Goal: Task Accomplishment & Management: Use online tool/utility

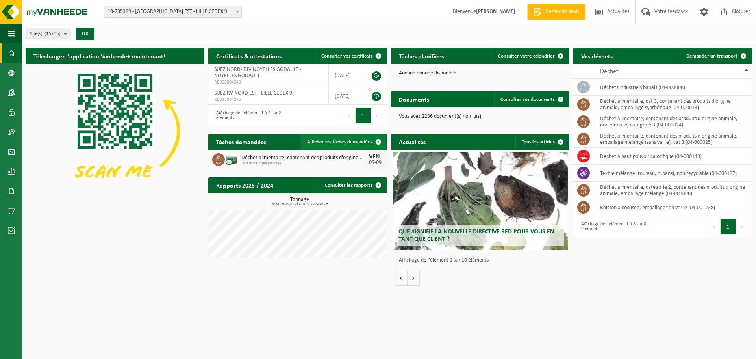
click at [329, 145] on link "Afficher les tâches demandées" at bounding box center [343, 142] width 85 height 16
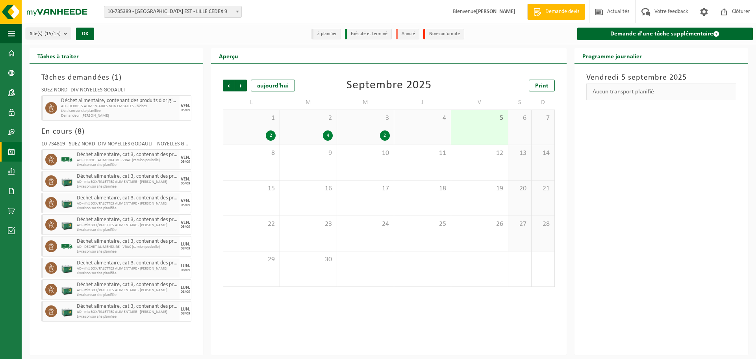
click at [114, 225] on span "AD - mix BOX/PALETTES ALIMENTAIRE - BILLY" at bounding box center [127, 225] width 101 height 5
click at [127, 158] on span "AD - DECHET ALIMENTAIRE - VRAC (camion poubelle)" at bounding box center [127, 160] width 101 height 5
click at [131, 154] on span "Déchet alimentaire, cat 3, contenant des produits d'origine animale, emballage …" at bounding box center [127, 155] width 101 height 6
click at [104, 156] on span "Déchet alimentaire, cat 3, contenant des produits d'origine animale, emballage …" at bounding box center [127, 155] width 101 height 6
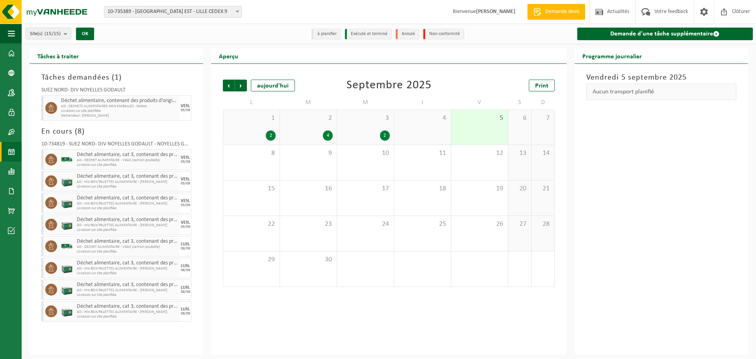
click at [111, 165] on span "Livraison sur site planifiée" at bounding box center [127, 165] width 101 height 5
click at [52, 162] on icon at bounding box center [51, 159] width 7 height 7
click at [68, 161] on img at bounding box center [67, 160] width 12 height 12
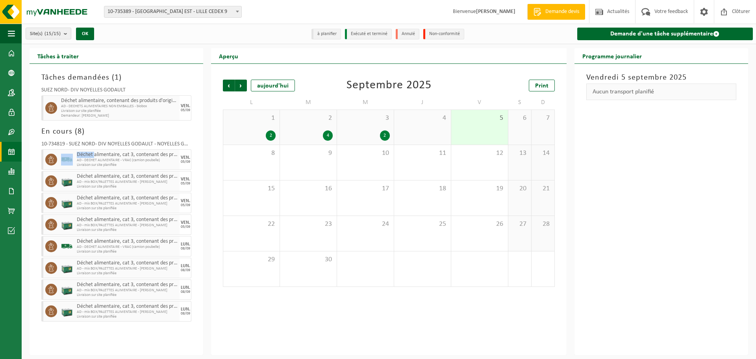
click at [68, 161] on img at bounding box center [67, 160] width 12 height 12
click at [186, 160] on div "05/09" at bounding box center [185, 162] width 9 height 4
click at [170, 160] on span "AD - DECHET ALIMENTAIRE - VRAC (camion poubelle)" at bounding box center [127, 160] width 101 height 5
drag, startPoint x: 130, startPoint y: 164, endPoint x: 125, endPoint y: 164, distance: 5.9
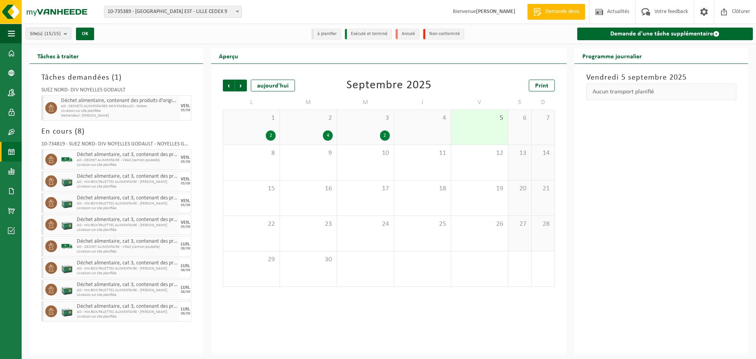
click at [128, 164] on span "Livraison sur site planifiée" at bounding box center [127, 165] width 101 height 5
click at [494, 125] on div "5" at bounding box center [480, 127] width 57 height 35
click at [92, 159] on span "AD - DECHET ALIMENTAIRE - VRAC (camion poubelle)" at bounding box center [127, 160] width 101 height 5
click at [91, 159] on span "AD - DECHET ALIMENTAIRE - VRAC (camion poubelle)" at bounding box center [127, 160] width 101 height 5
click at [91, 181] on span "AD - mix BOX/PALETTES ALIMENTAIRE - BILLY" at bounding box center [127, 182] width 101 height 5
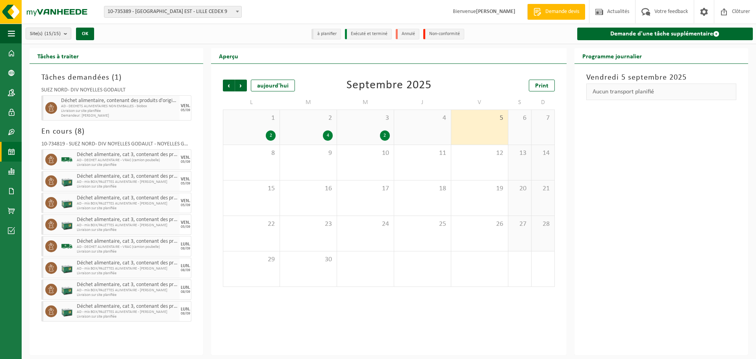
click at [96, 205] on span "AD - mix BOX/PALETTES ALIMENTAIRE - BILLY" at bounding box center [127, 203] width 101 height 5
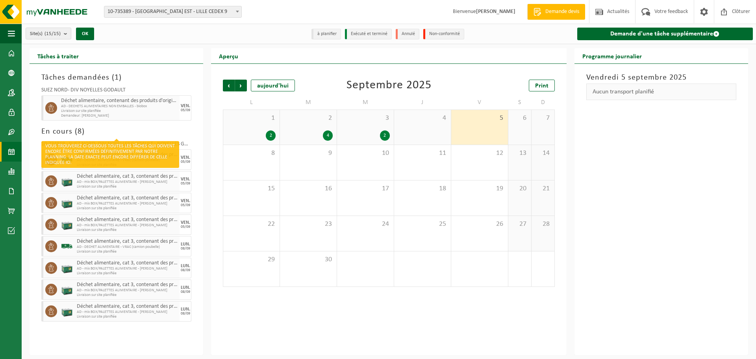
click at [80, 131] on span "8" at bounding box center [80, 132] width 4 height 8
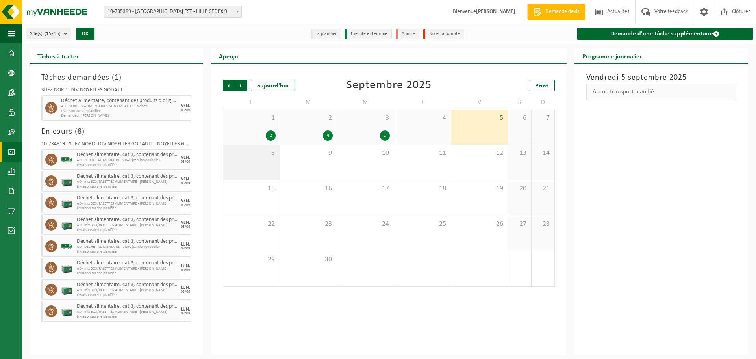
click at [243, 164] on div "8" at bounding box center [251, 162] width 56 height 35
